Goal: Task Accomplishment & Management: Manage account settings

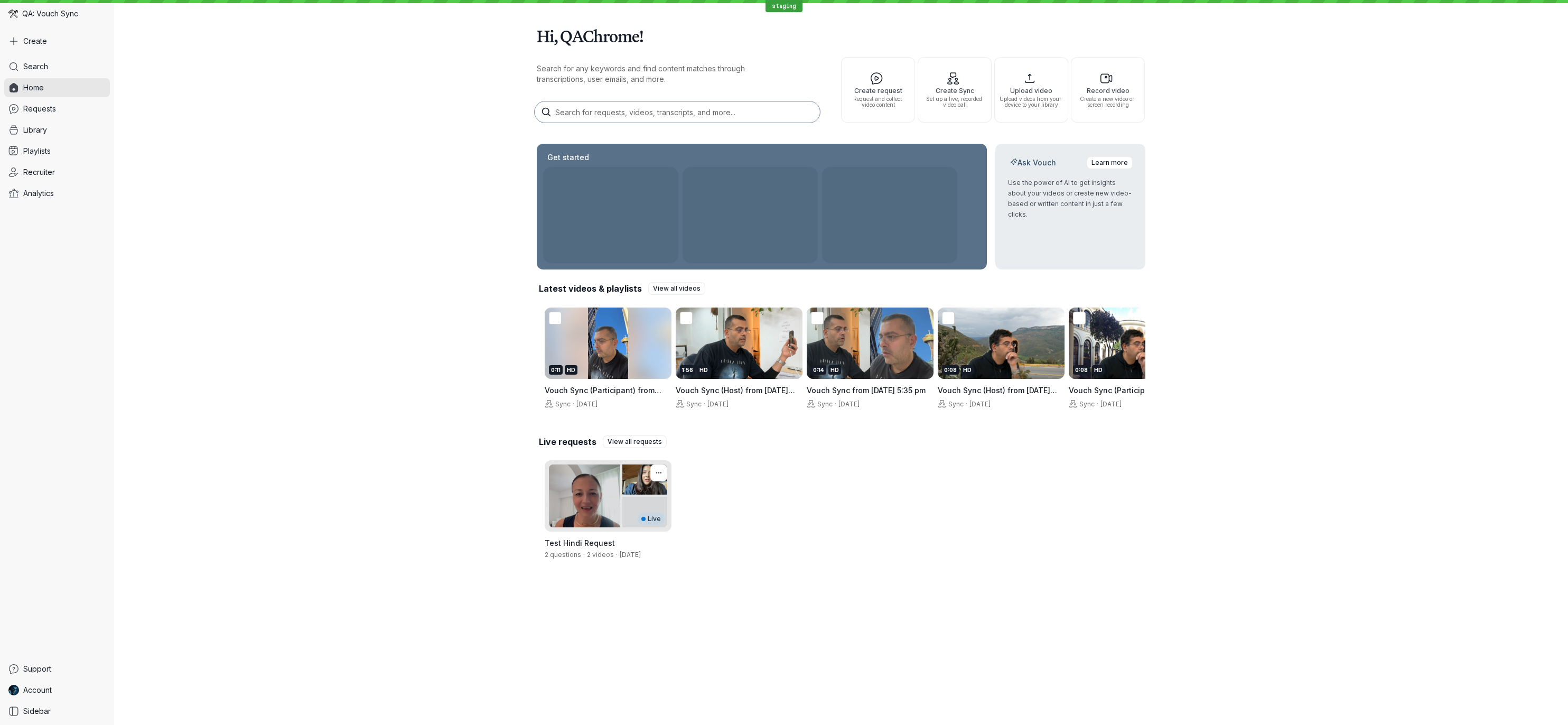
click at [568, 505] on div "Live" at bounding box center [608, 495] width 127 height 71
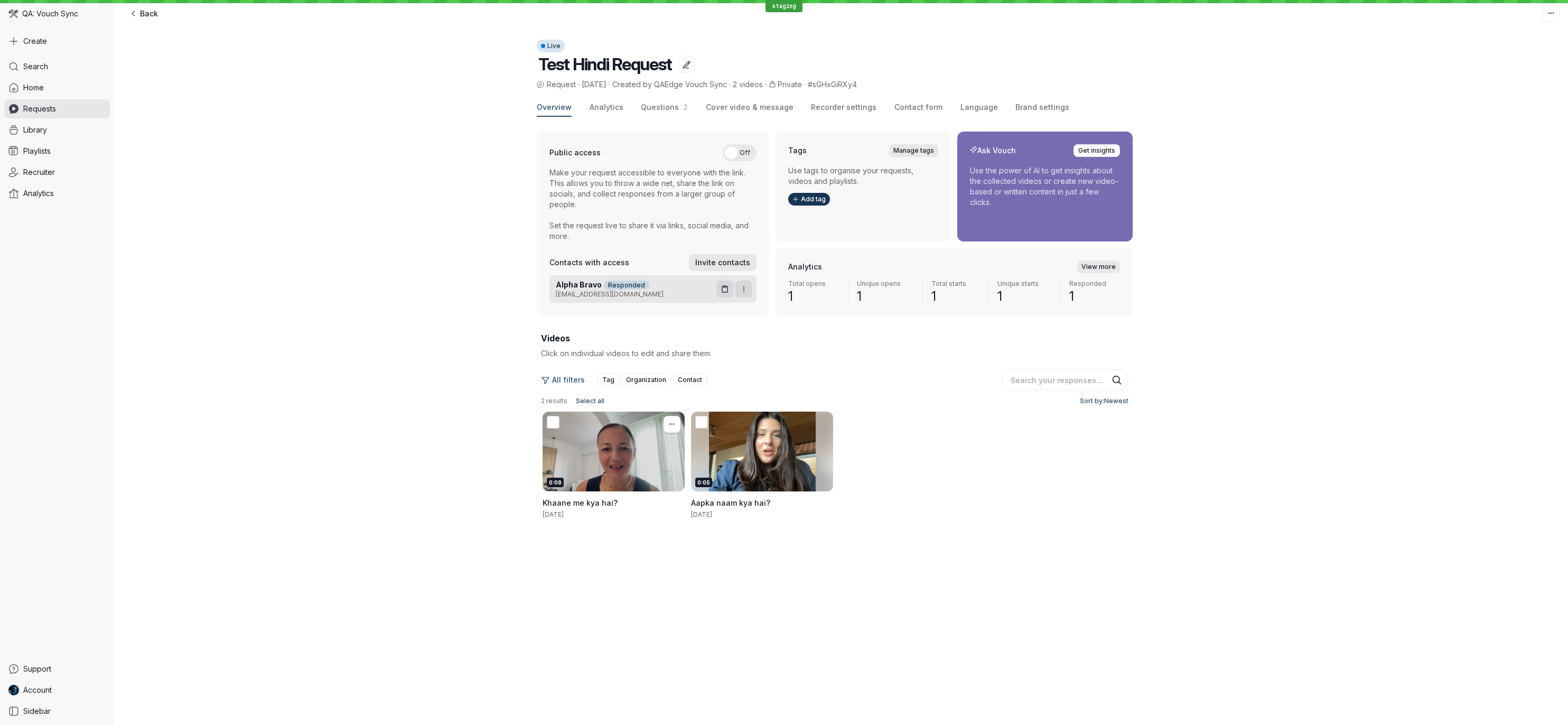
click at [570, 455] on div "0:09" at bounding box center [614, 451] width 142 height 80
click at [960, 107] on span "Language" at bounding box center [979, 107] width 37 height 11
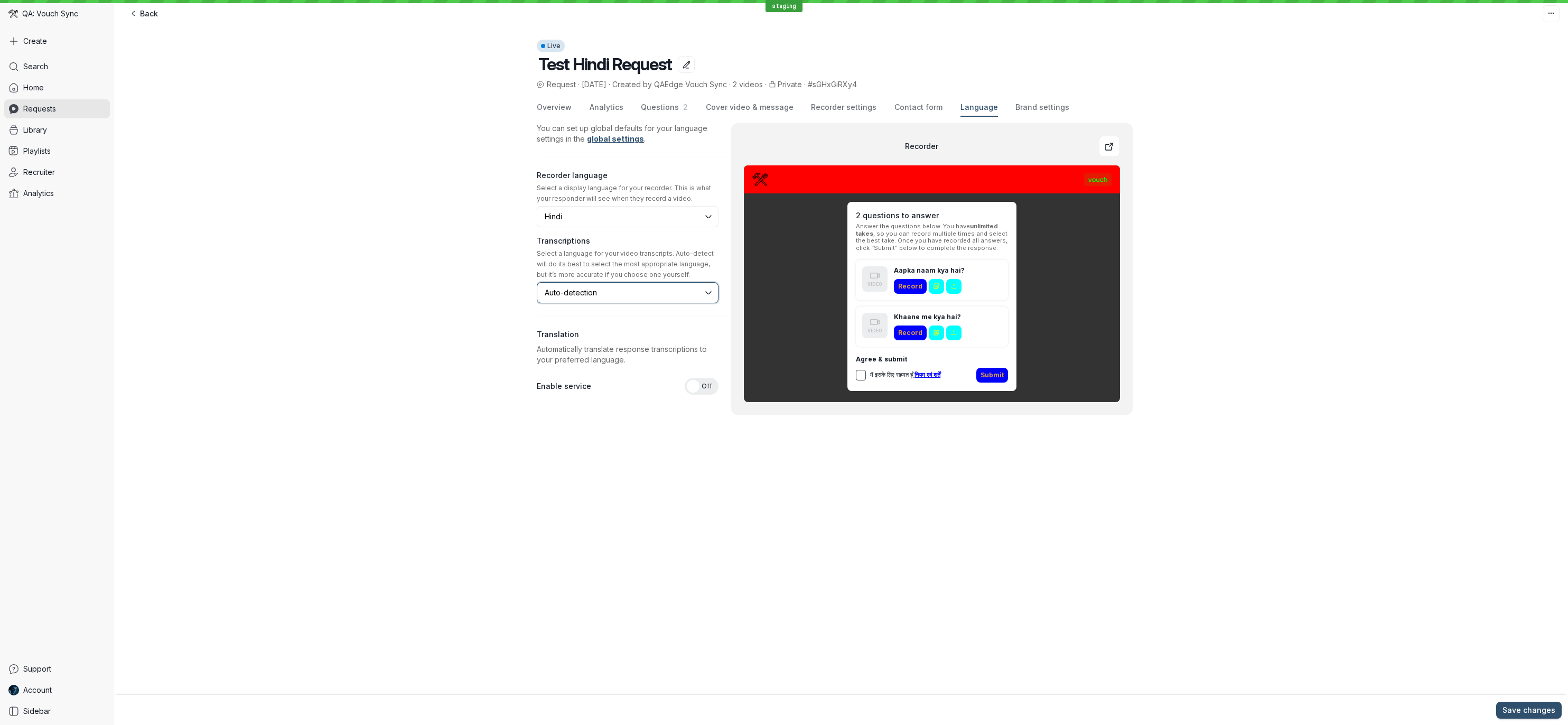
click at [673, 294] on body "staging QA: Vouch Sync Create Search Home Requests Library Playlists Recruiter …" at bounding box center [784, 362] width 1568 height 725
click at [673, 294] on input "Auto-detection" at bounding box center [624, 292] width 160 height 11
click at [709, 296] on button "Auto-detection" at bounding box center [628, 293] width 182 height 21
click at [703, 292] on button "Arabic (Gulf)" at bounding box center [628, 293] width 182 height 21
click at [699, 296] on body "staging QA: Vouch Sync Create Search Home Requests Library Playlists Recruiter …" at bounding box center [784, 362] width 1568 height 725
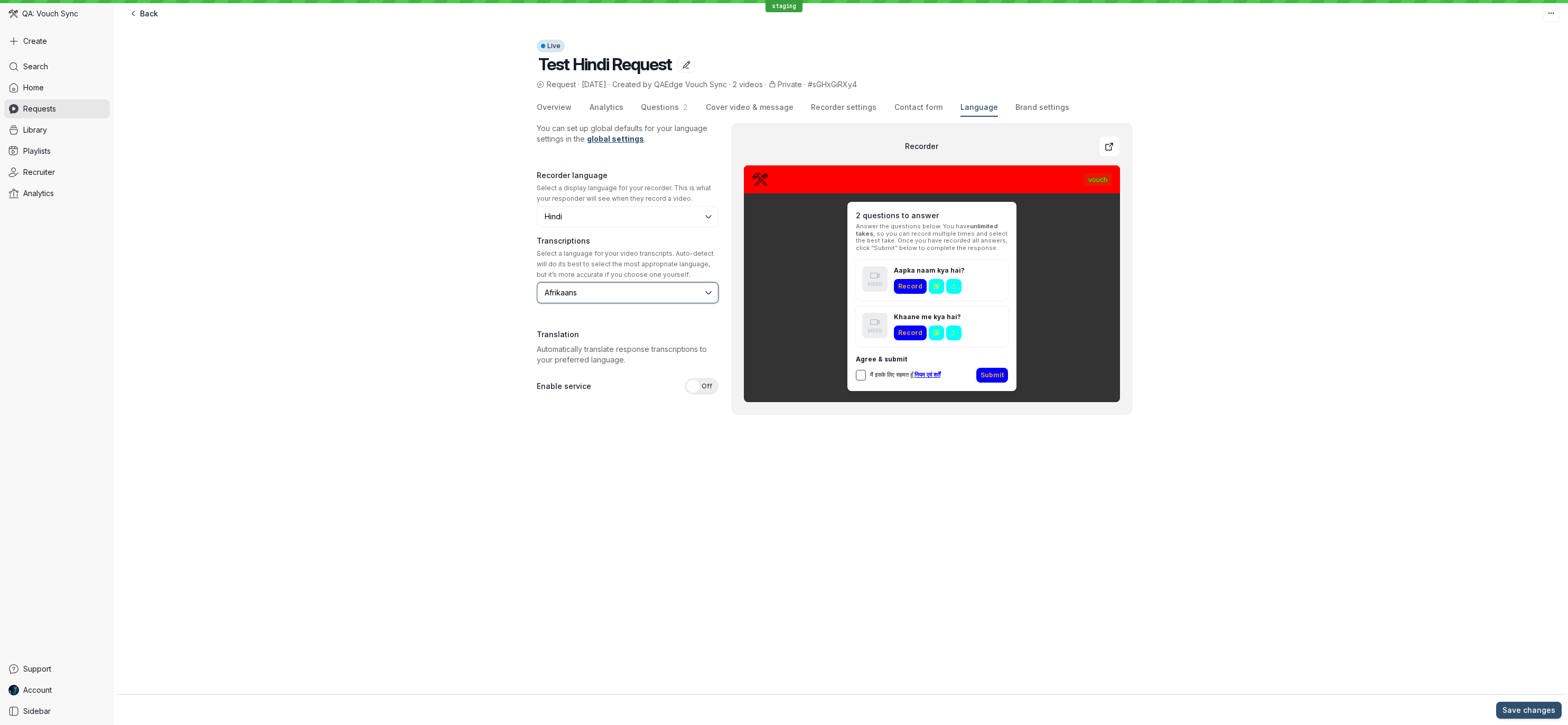
click at [648, 296] on input "Afrikaans" at bounding box center [624, 292] width 160 height 11
click at [622, 296] on input "Afrikaans" at bounding box center [624, 292] width 160 height 11
click at [570, 330] on h3 "Translation" at bounding box center [558, 335] width 43 height 11
click at [708, 294] on button "Afrikaans" at bounding box center [628, 293] width 182 height 21
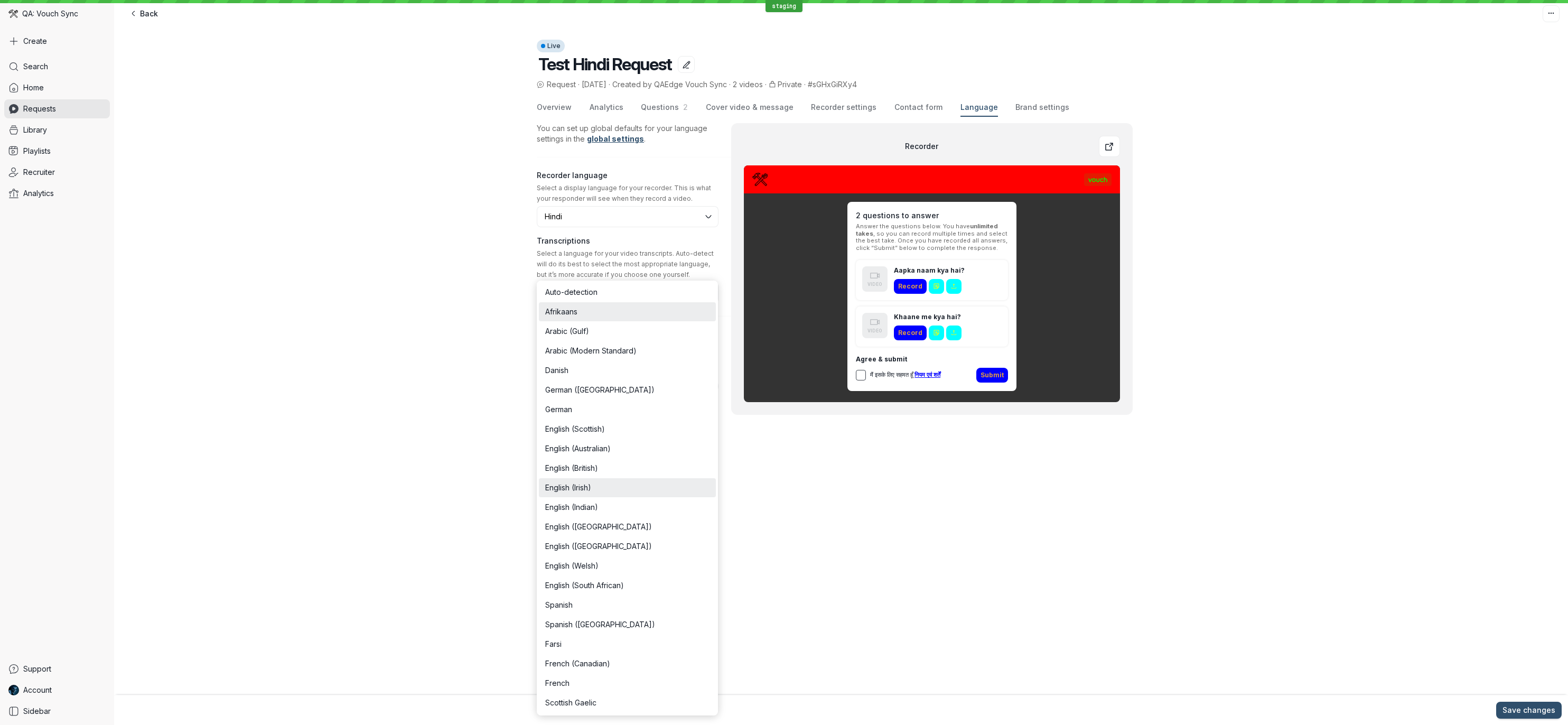
type input "English (Irish)"
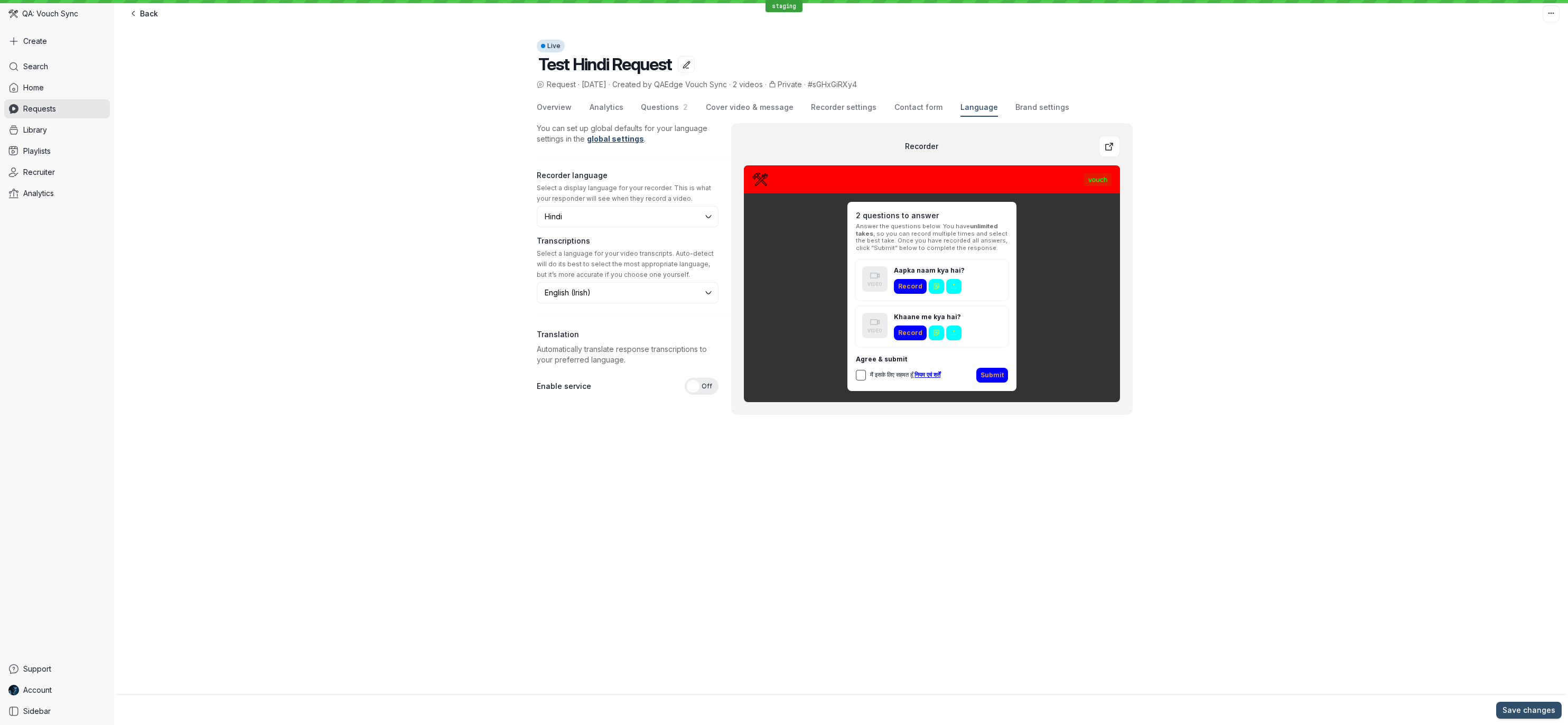
click at [637, 489] on div "Live Test Hindi Request Request · [DATE] · Created by QAEdge Vouch Sync · 2 vid…" at bounding box center [841, 371] width 1454 height 706
